Goal: Entertainment & Leisure: Browse casually

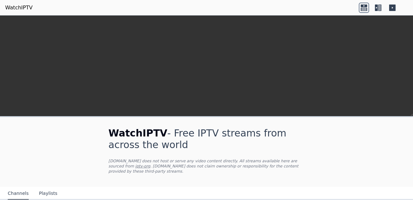
scroll to position [129, 0]
click at [235, 117] on div "WatchIPTV - Free IPTV streams from across the world [DOMAIN_NAME] does not host…" at bounding box center [206, 152] width 217 height 70
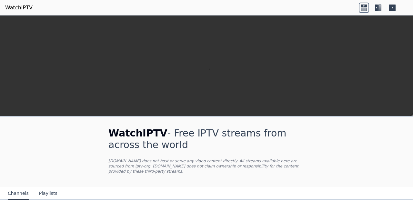
scroll to position [203, 0]
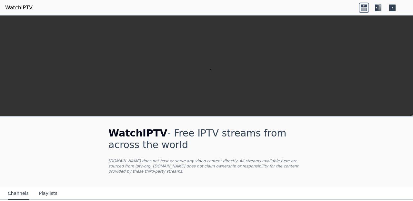
scroll to position [139, 0]
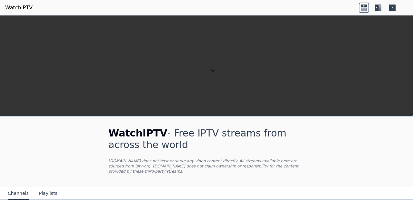
scroll to position [53, 0]
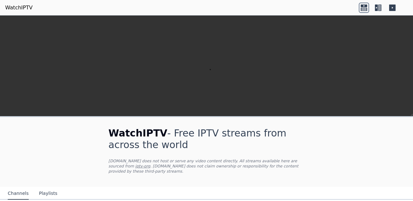
scroll to position [196, 0]
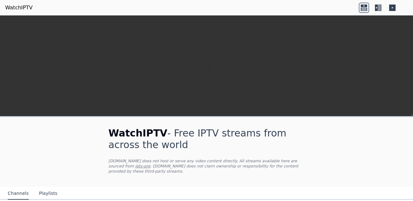
scroll to position [811, 0]
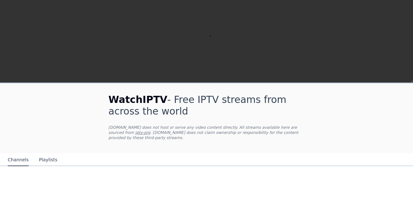
scroll to position [69, 0]
